Goal: Task Accomplishment & Management: Use online tool/utility

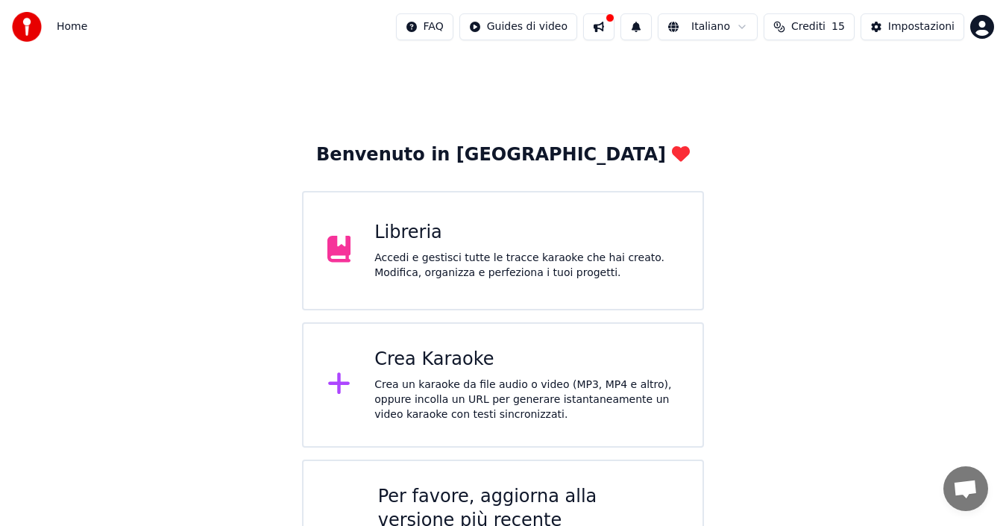
click at [336, 258] on icon at bounding box center [339, 249] width 24 height 27
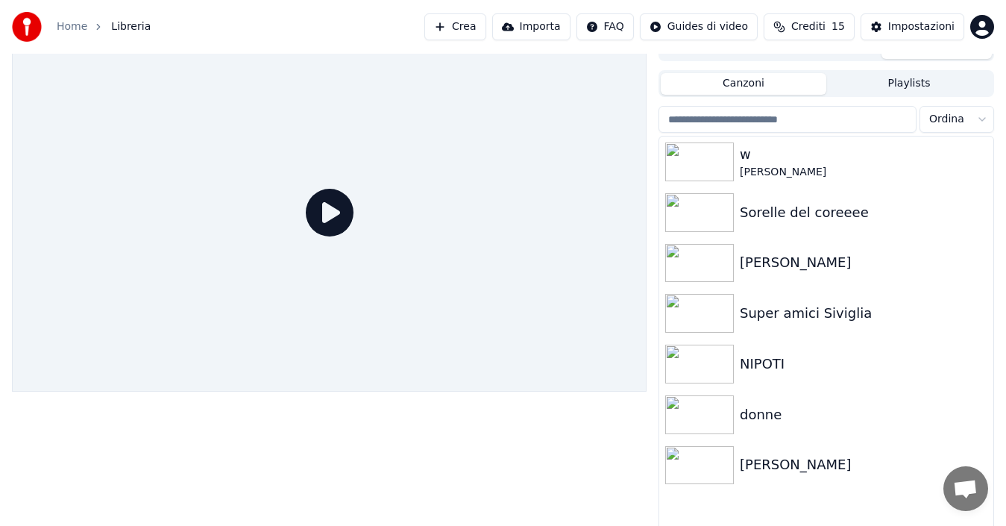
scroll to position [24, 0]
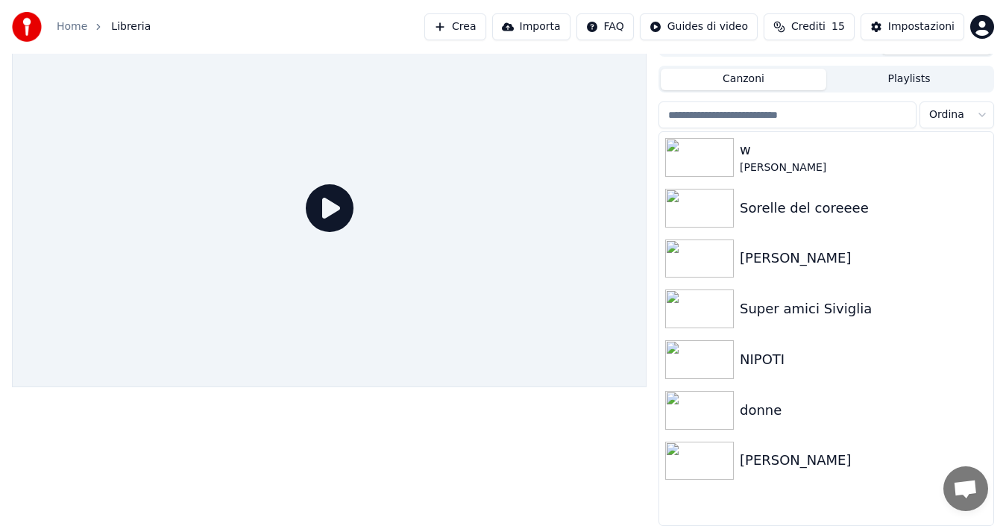
click at [899, 77] on button "Playlists" at bounding box center [908, 80] width 165 height 22
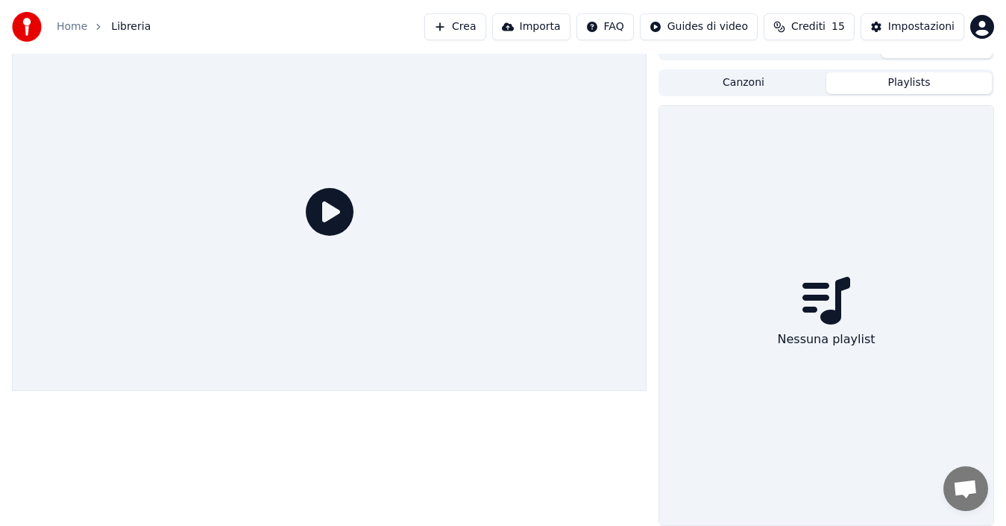
scroll to position [20, 0]
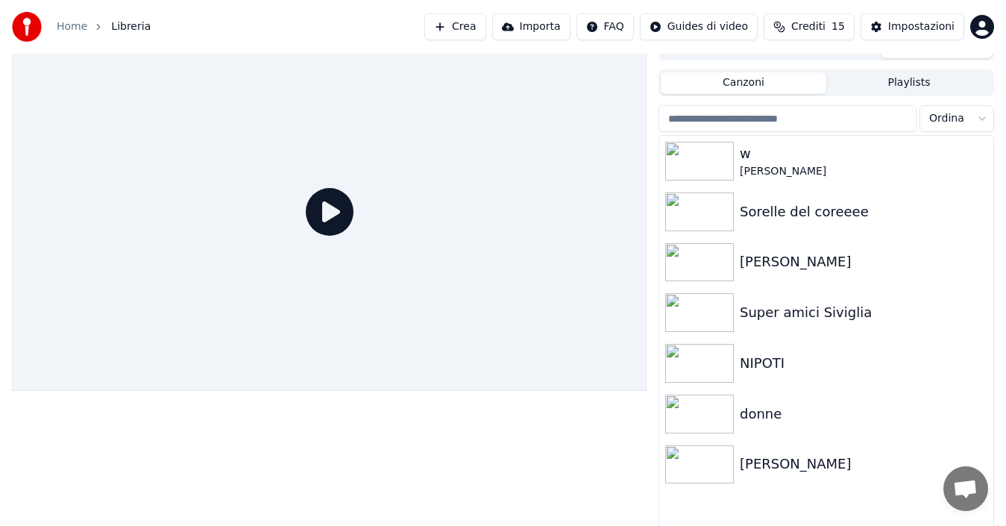
click at [712, 86] on button "Canzoni" at bounding box center [742, 83] width 165 height 22
click at [817, 27] on span "Crediti" at bounding box center [808, 26] width 34 height 15
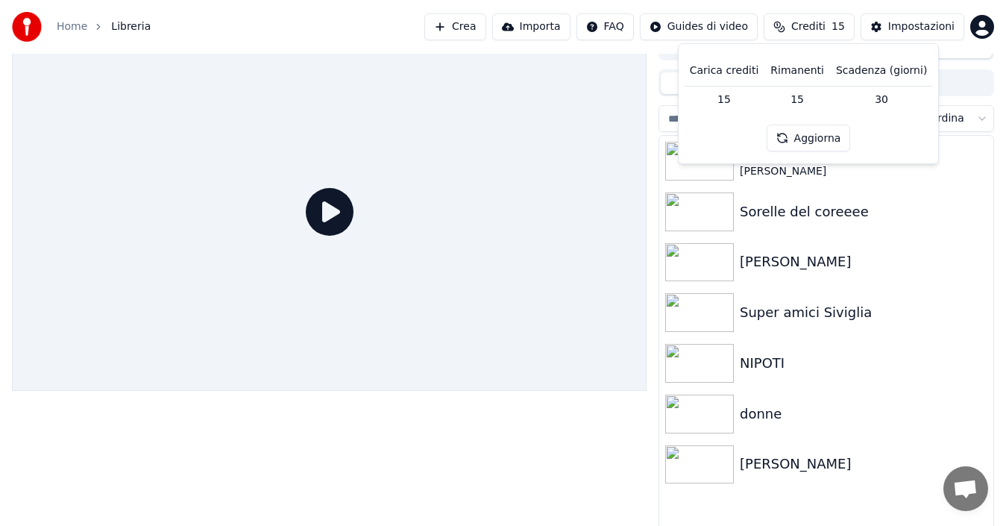
click at [414, 197] on div at bounding box center [329, 212] width 634 height 357
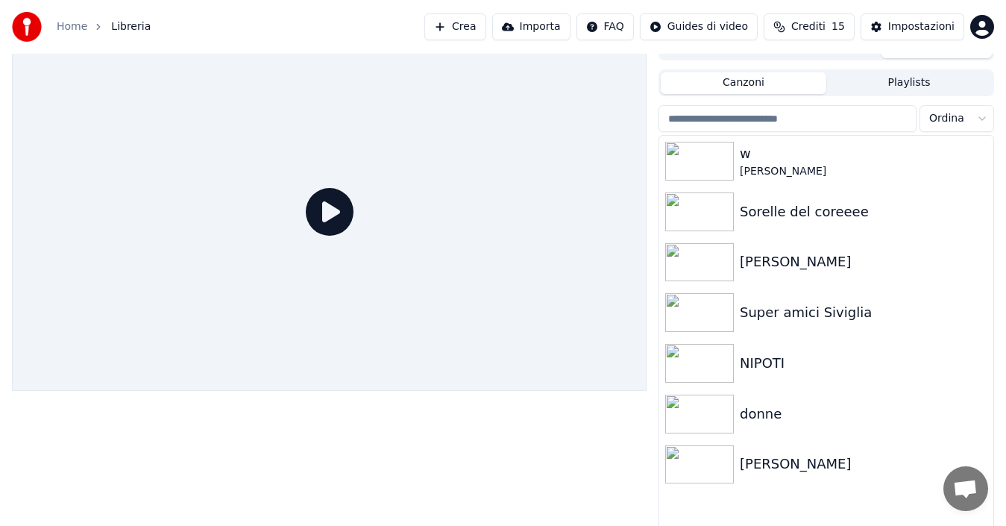
click at [444, 34] on button "Crea" at bounding box center [454, 26] width 61 height 27
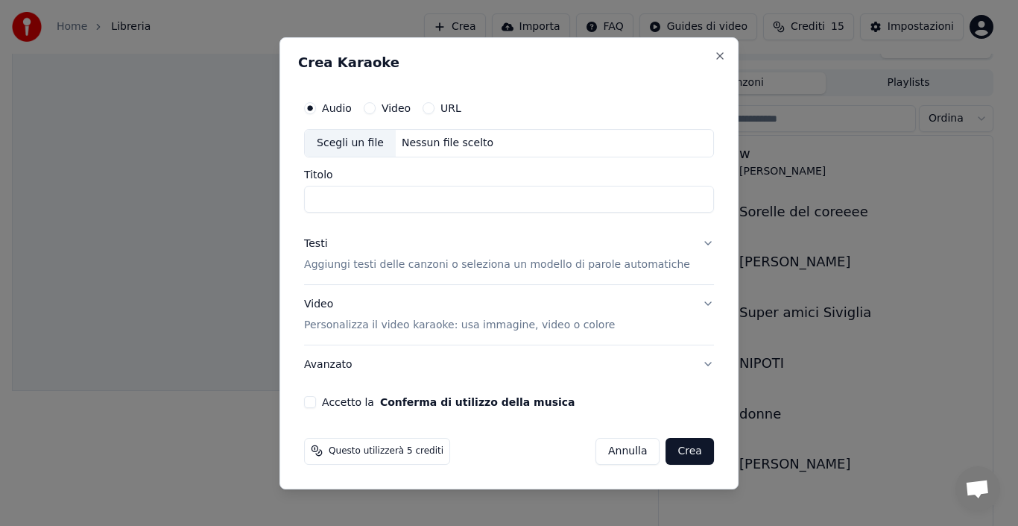
click at [546, 92] on div "Crea Karaoke Audio Video URL Scegli un file Nessun file scelto Titolo Testi Agg…" at bounding box center [509, 263] width 459 height 452
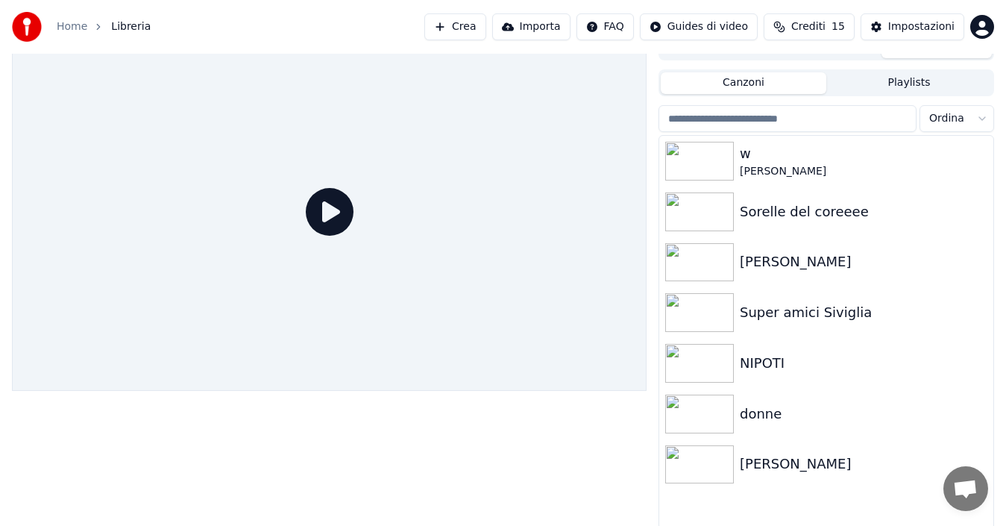
click at [902, 31] on div "Impostazioni" at bounding box center [921, 26] width 66 height 15
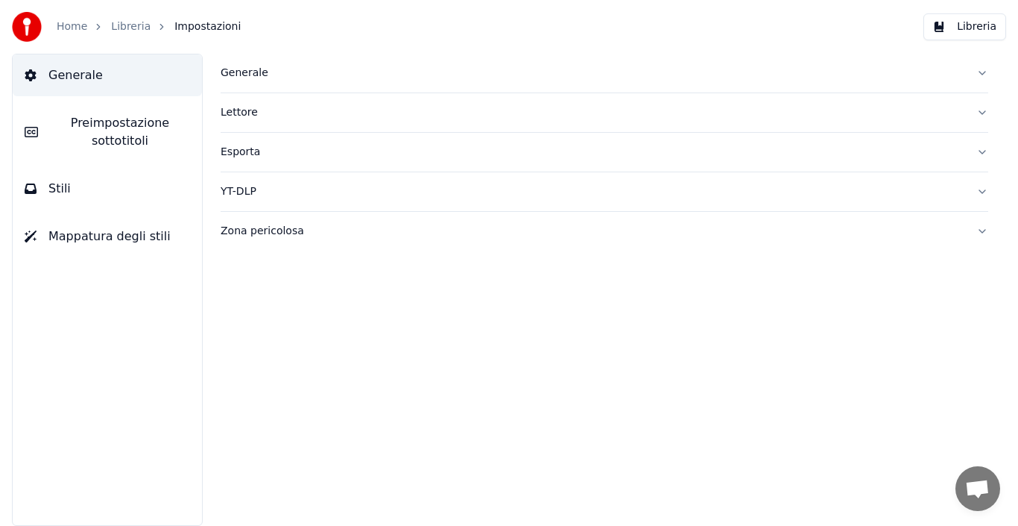
drag, startPoint x: 11, startPoint y: 0, endPoint x: 411, endPoint y: 48, distance: 403.1
click at [411, 48] on div "Home Libreria Impostazioni Libreria" at bounding box center [509, 27] width 1018 height 54
click at [967, 25] on button "Libreria" at bounding box center [965, 26] width 83 height 27
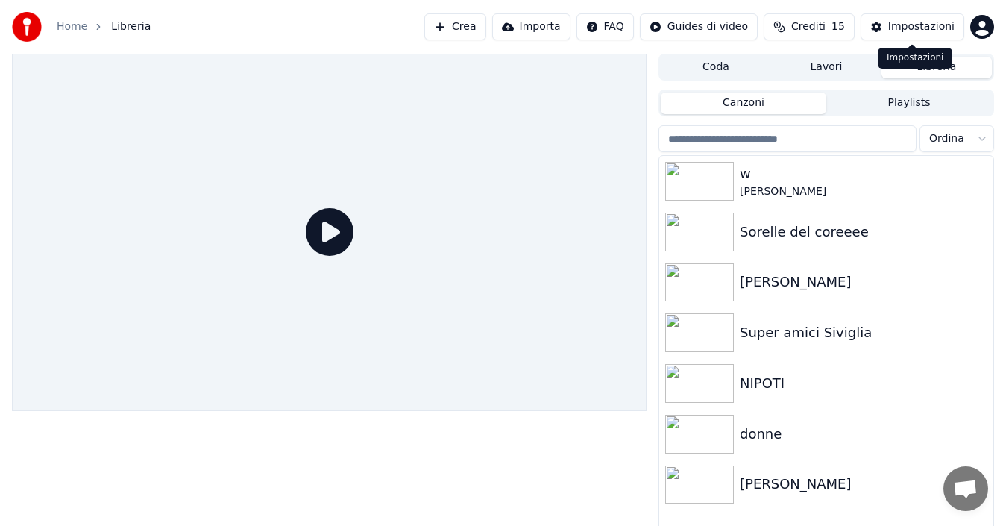
click at [958, 25] on button "Impostazioni" at bounding box center [912, 26] width 104 height 27
